Goal: Navigation & Orientation: Find specific page/section

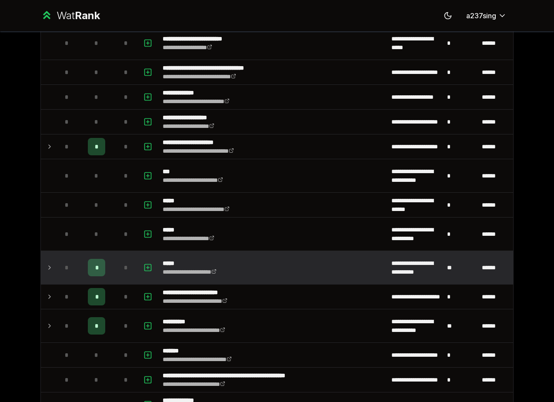
scroll to position [560, 0]
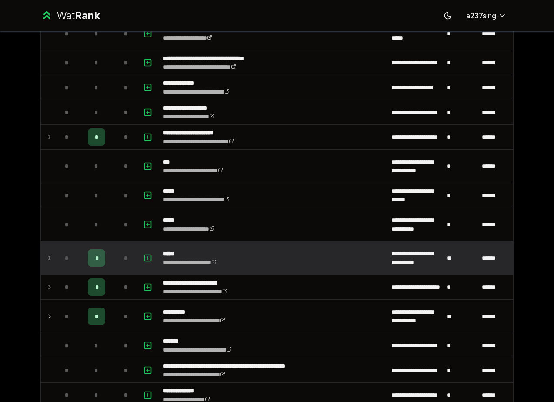
click at [51, 261] on icon at bounding box center [49, 257] width 7 height 10
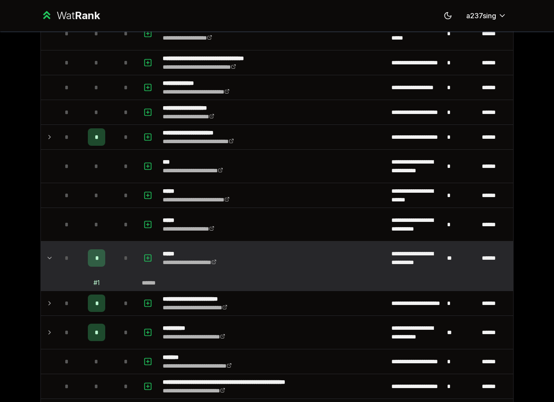
click at [51, 261] on icon at bounding box center [49, 257] width 7 height 10
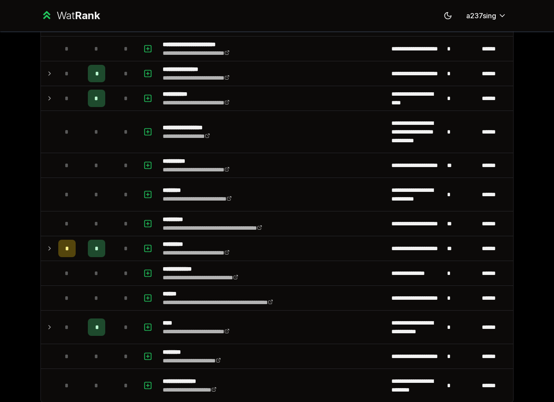
scroll to position [1073, 0]
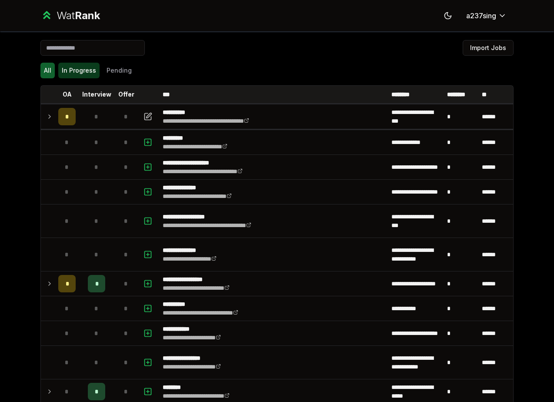
click at [83, 73] on button "In Progress" at bounding box center [78, 71] width 41 height 16
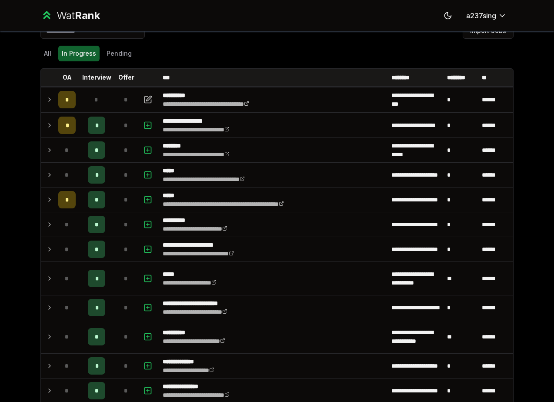
scroll to position [17, 0]
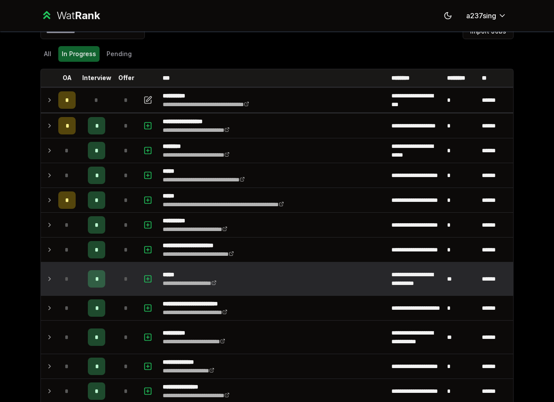
click at [50, 280] on icon at bounding box center [49, 278] width 7 height 10
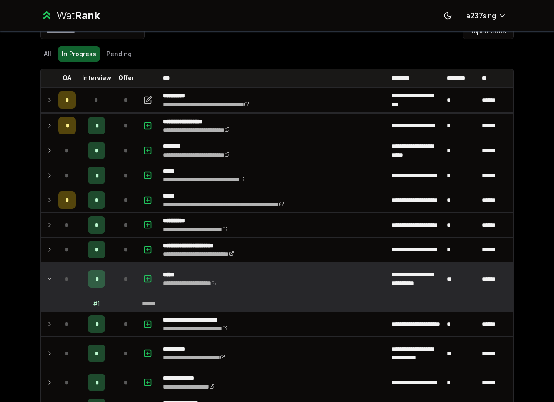
click at [50, 280] on icon at bounding box center [49, 278] width 7 height 10
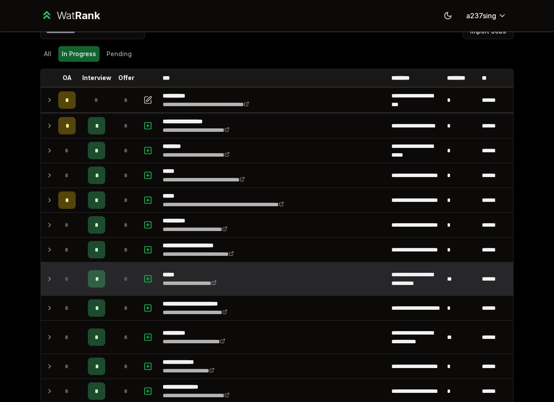
click at [50, 280] on icon at bounding box center [49, 278] width 7 height 10
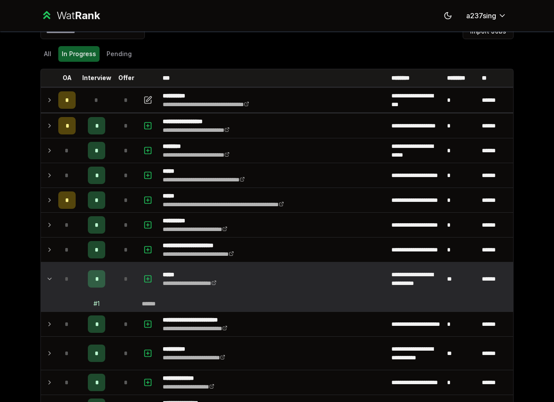
click at [50, 280] on icon at bounding box center [49, 278] width 7 height 10
